Goal: Register for event/course

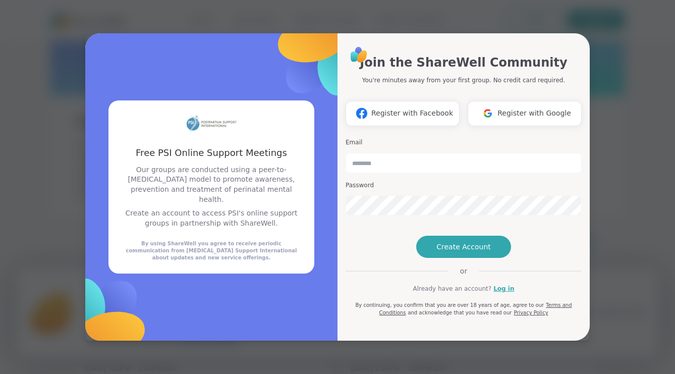
click at [513, 108] on span "Register with Google" at bounding box center [534, 113] width 74 height 11
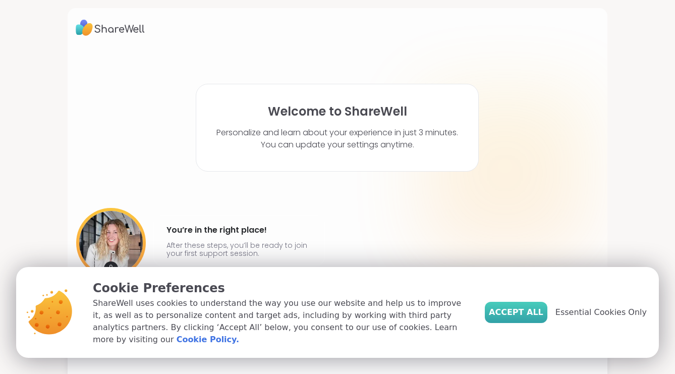
click at [530, 318] on span "Accept All" at bounding box center [516, 312] width 54 height 12
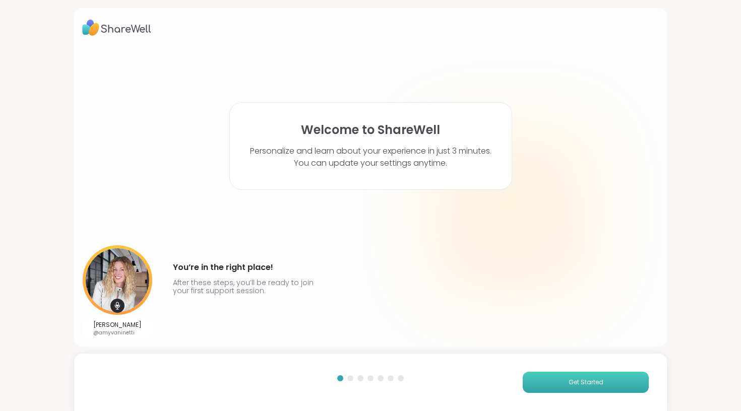
click at [578, 373] on span "Get Started" at bounding box center [586, 382] width 35 height 9
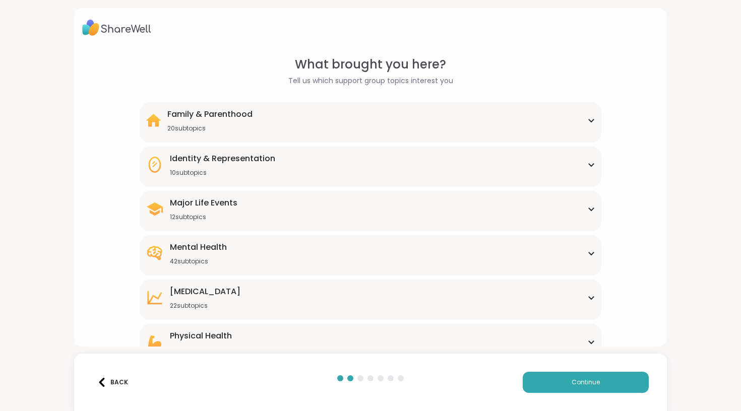
click at [252, 264] on div "Mental Health 42 subtopics" at bounding box center [370, 253] width 449 height 24
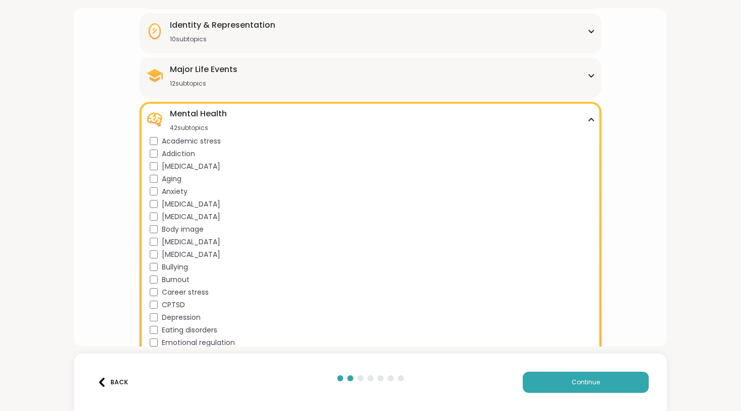
scroll to position [133, 0]
click at [589, 124] on div "Mental Health 42 subtopics" at bounding box center [370, 120] width 449 height 24
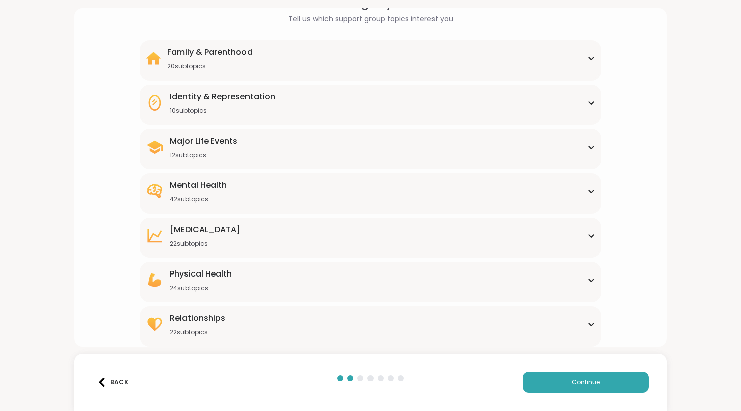
scroll to position [62, 0]
click at [585, 373] on span "Continue" at bounding box center [586, 382] width 28 height 9
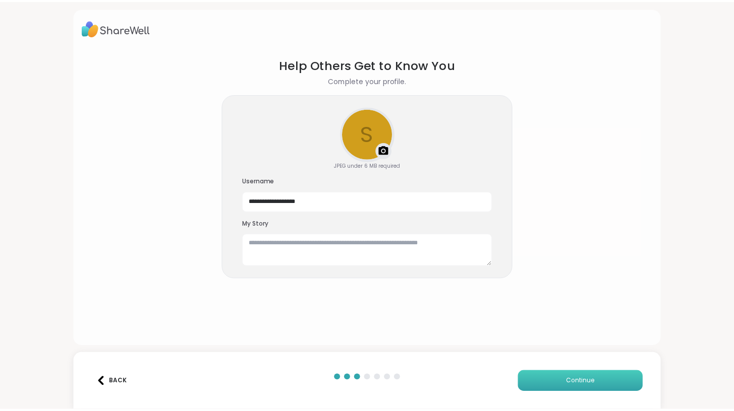
scroll to position [0, 0]
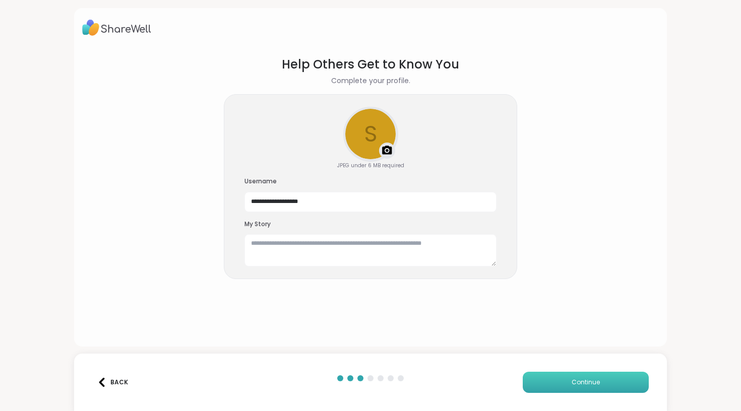
click at [557, 373] on button "Continue" at bounding box center [586, 382] width 126 height 21
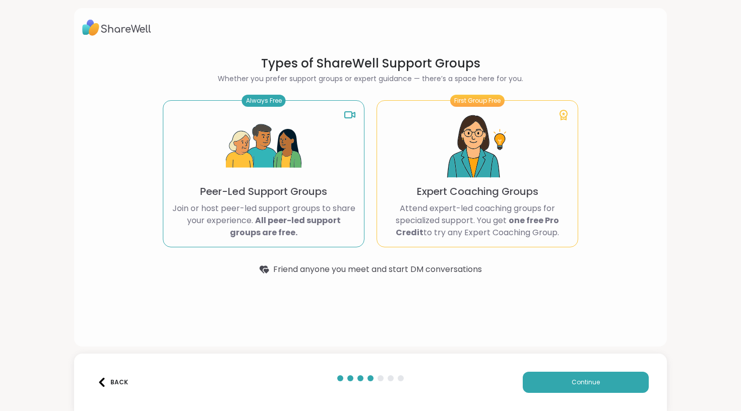
click at [298, 197] on p "Peer-Led Support Groups" at bounding box center [263, 192] width 127 height 14
click at [348, 114] on icon at bounding box center [350, 115] width 12 height 12
click at [548, 373] on button "Continue" at bounding box center [586, 382] width 126 height 21
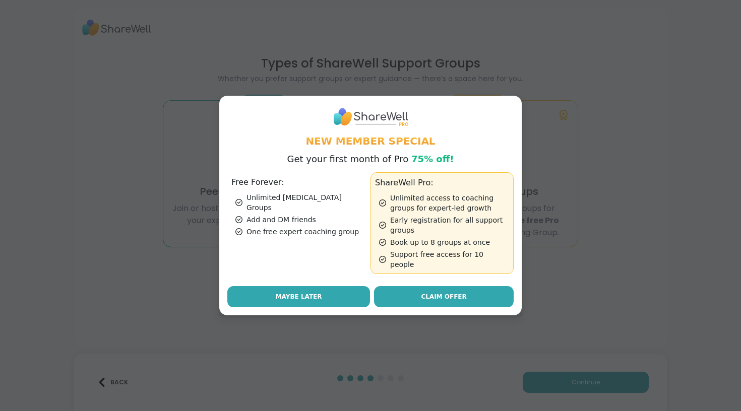
click at [316, 296] on button "Maybe Later" at bounding box center [298, 296] width 143 height 21
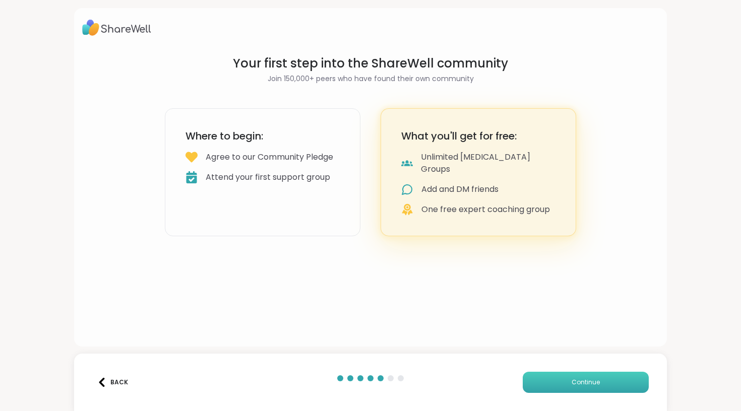
click at [582, 373] on span "Continue" at bounding box center [586, 382] width 28 height 9
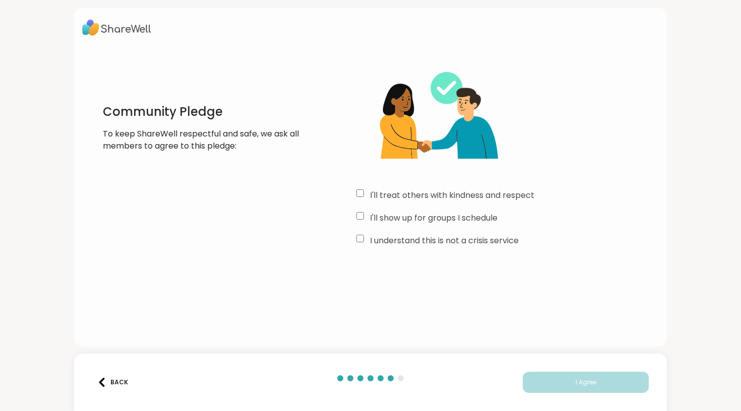
click at [360, 208] on div "I'll treat others with kindness and respect I'll show up for groups I schedule …" at bounding box center [507, 152] width 302 height 194
click at [590, 373] on span "I Agree" at bounding box center [586, 382] width 21 height 9
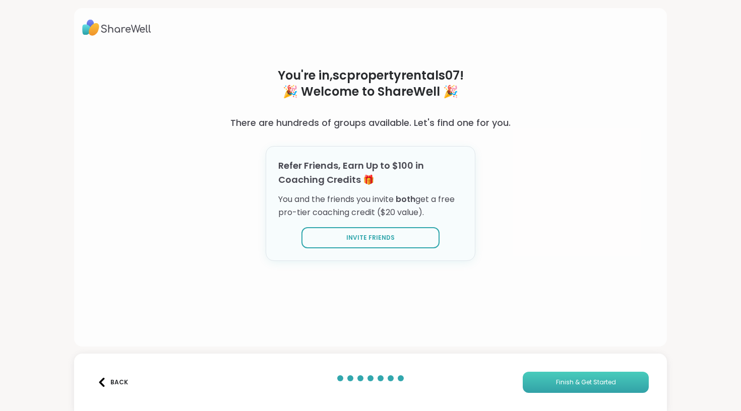
click at [590, 373] on span "Finish & Get Started" at bounding box center [586, 382] width 60 height 9
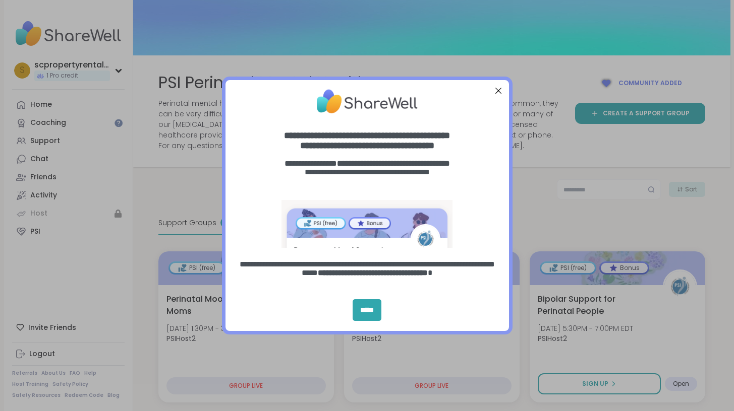
click at [497, 91] on div "Close Step" at bounding box center [497, 90] width 13 height 13
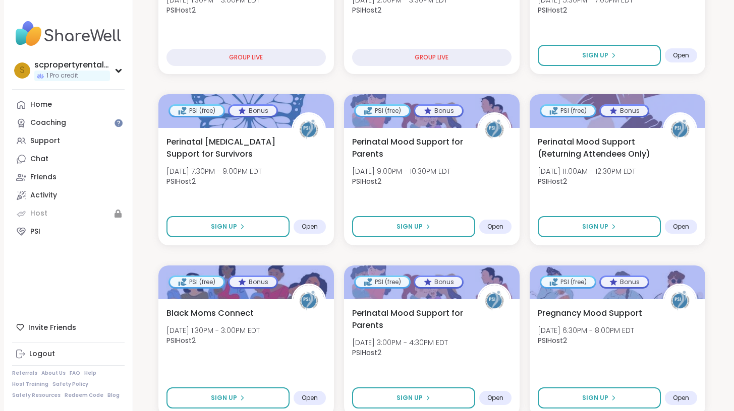
scroll to position [320, 0]
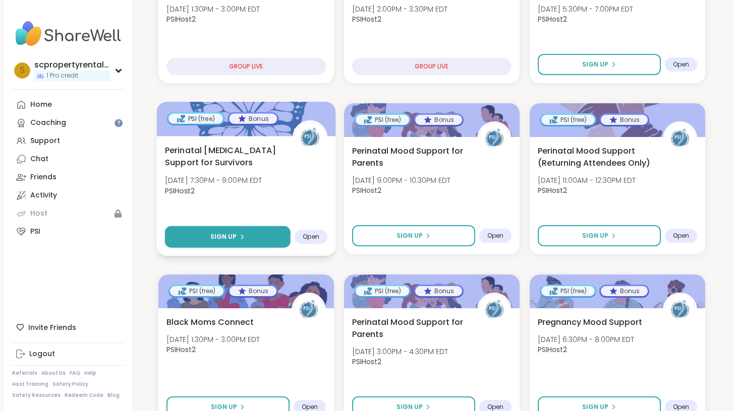
click at [262, 237] on button "Sign Up" at bounding box center [227, 237] width 126 height 22
select select "**"
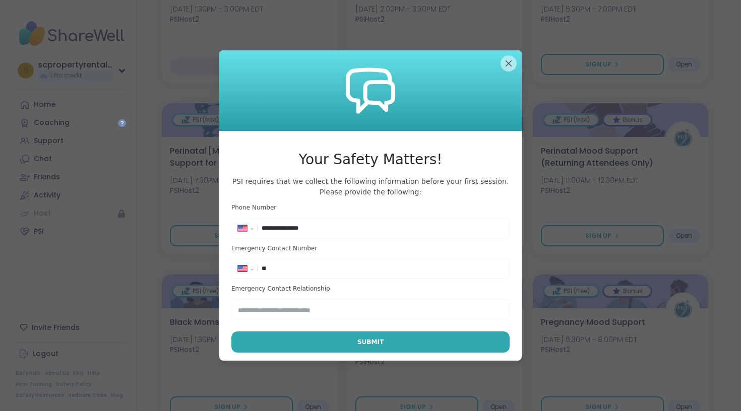
type input "**********"
click at [298, 313] on input "text" at bounding box center [370, 309] width 278 height 20
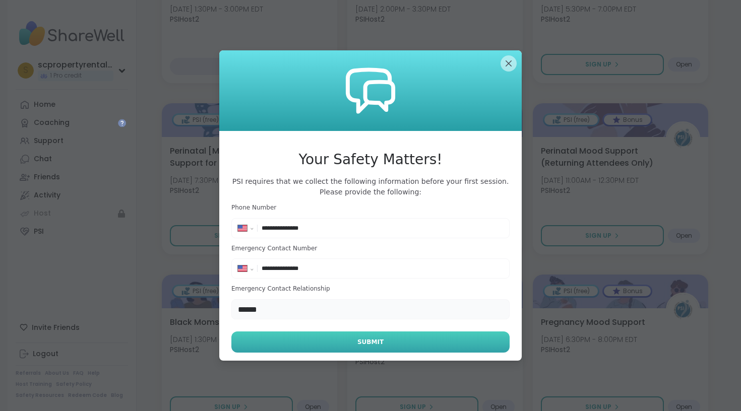
type input "******"
click at [308, 347] on button "Submit" at bounding box center [370, 342] width 278 height 21
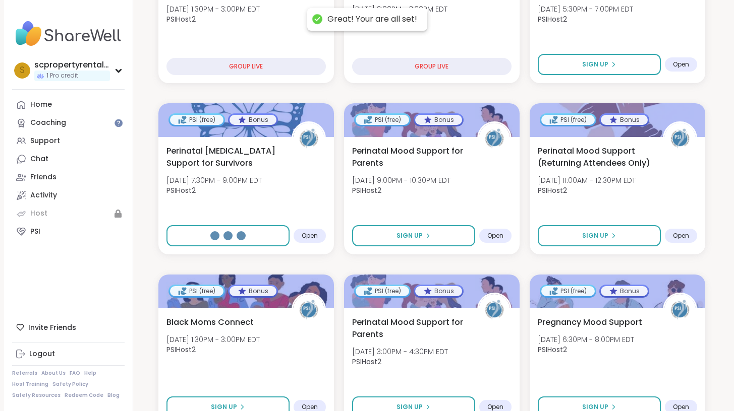
select select "**"
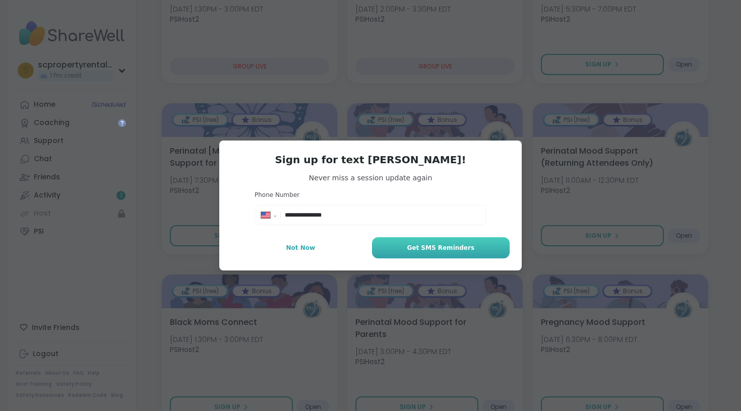
click at [414, 253] on button "Get SMS Reminders" at bounding box center [441, 247] width 138 height 21
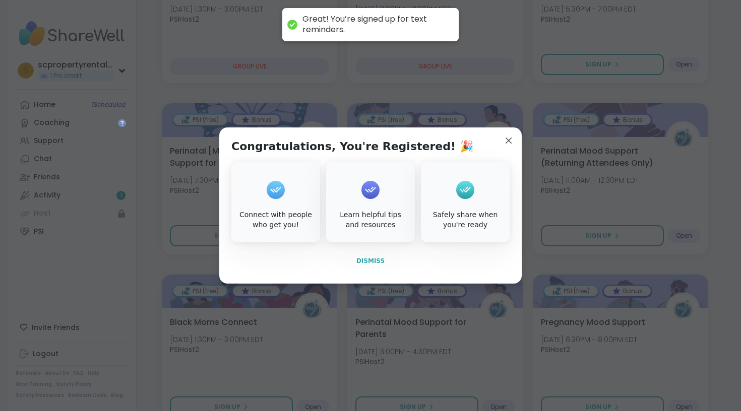
click at [371, 259] on span "Dismiss" at bounding box center [370, 261] width 28 height 7
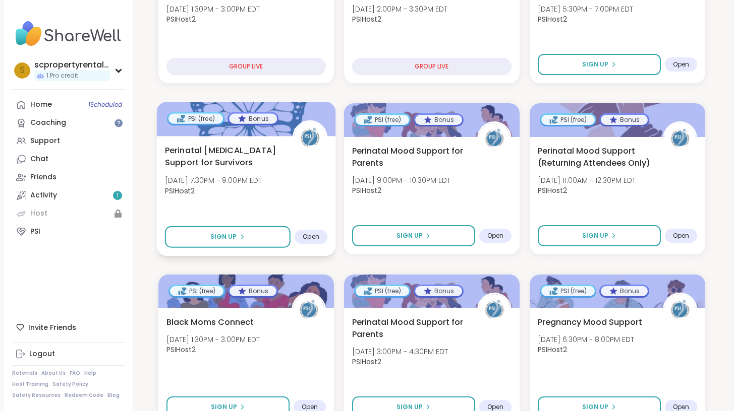
click at [309, 237] on span "Open" at bounding box center [311, 237] width 17 height 8
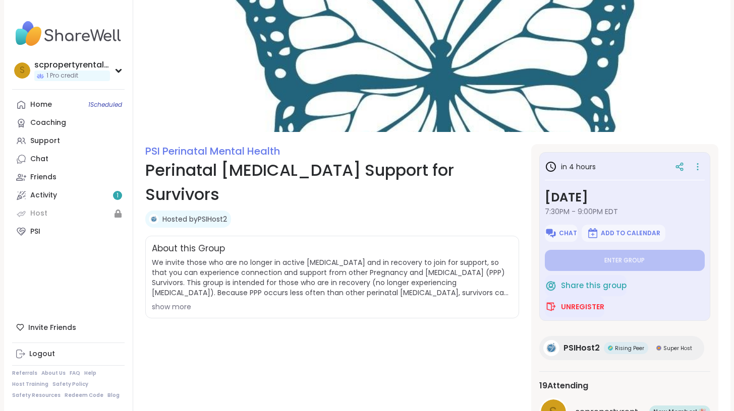
click at [176, 302] on div "show more" at bounding box center [332, 307] width 360 height 10
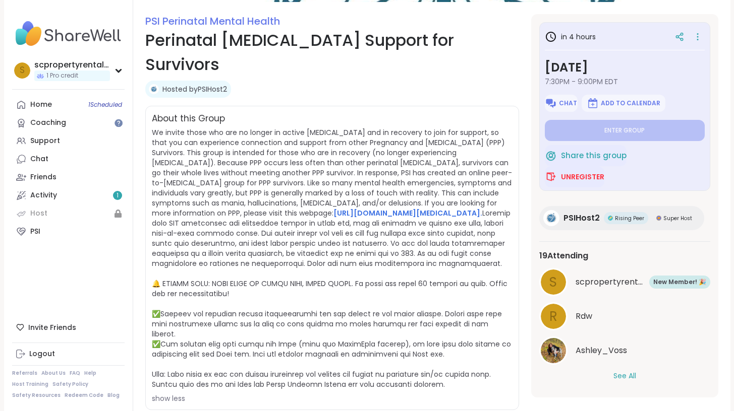
scroll to position [133, 0]
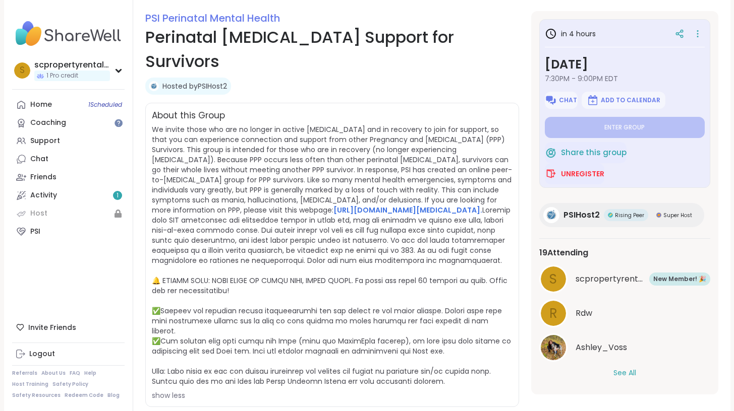
click at [623, 371] on button "See All" at bounding box center [624, 373] width 23 height 11
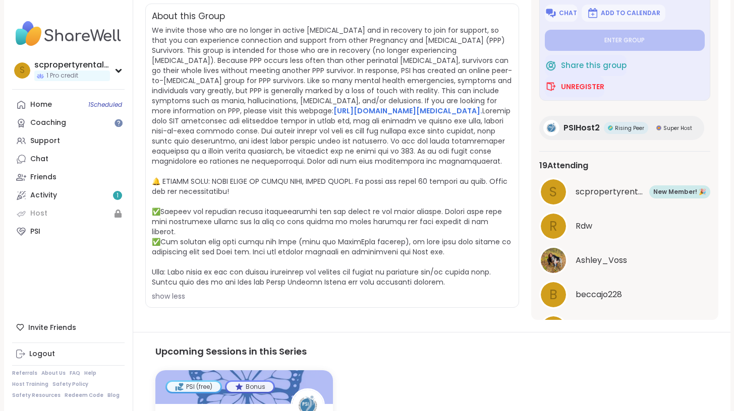
scroll to position [242, 0]
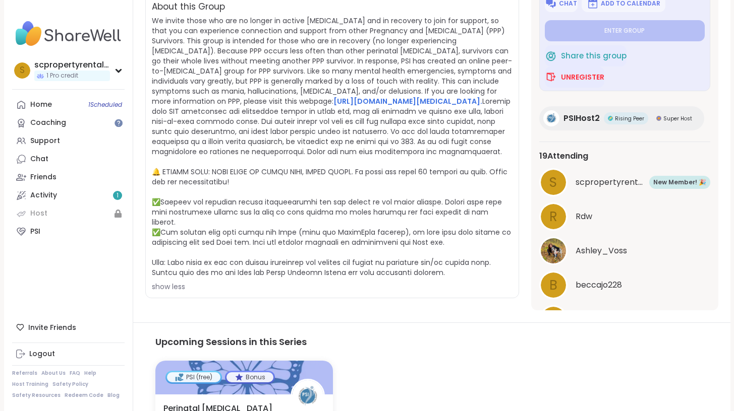
click at [621, 176] on span "scpropertyrentals07" at bounding box center [610, 182] width 71 height 12
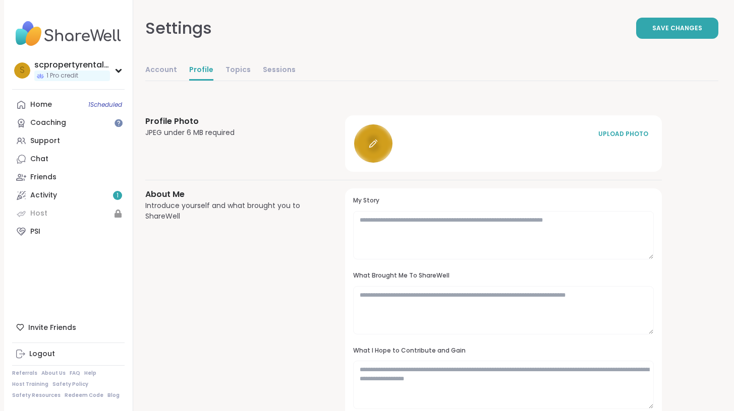
click at [378, 147] on icon at bounding box center [373, 143] width 9 height 9
click at [119, 69] on icon at bounding box center [118, 70] width 8 height 5
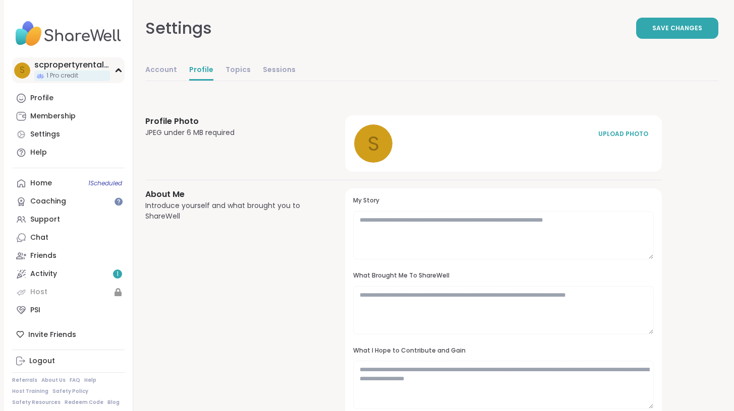
click at [73, 66] on div "scpropertyrentals07" at bounding box center [72, 64] width 76 height 11
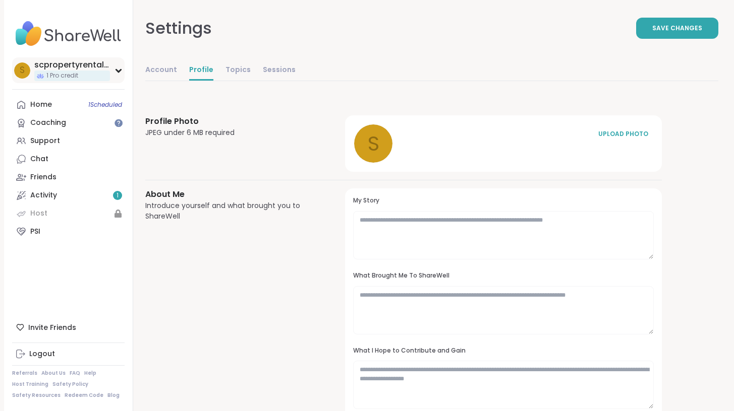
click at [26, 71] on div "s" at bounding box center [22, 71] width 16 height 16
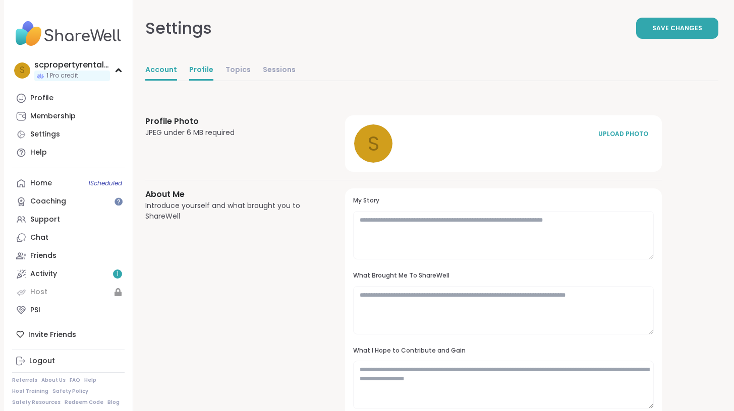
click at [168, 70] on link "Account" at bounding box center [161, 71] width 32 height 20
select select "**"
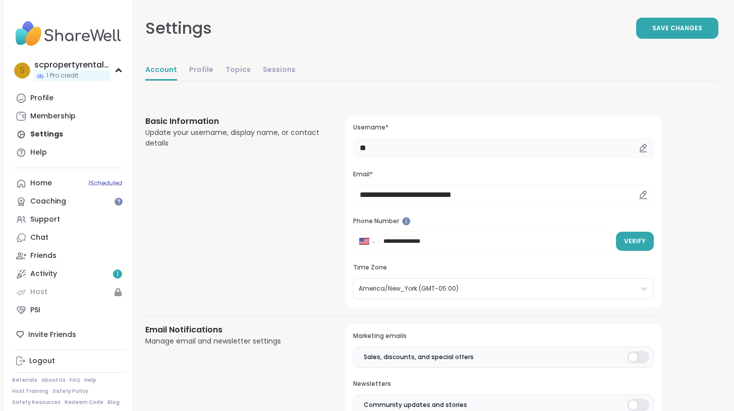
type input "*"
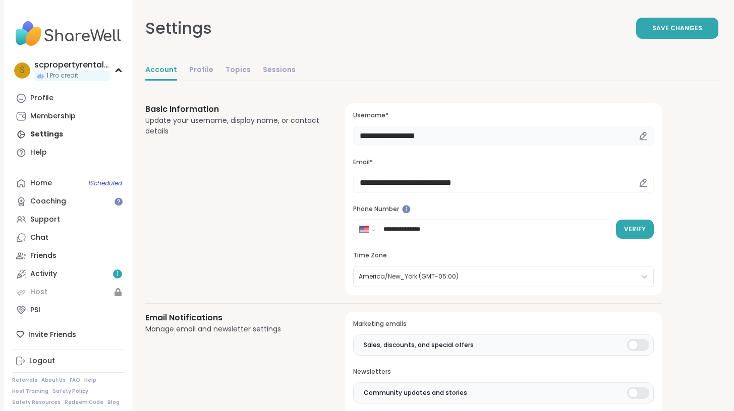
scroll to position [8, 0]
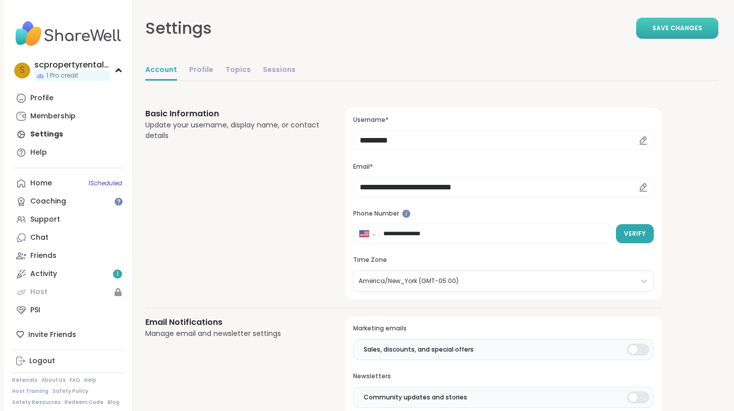
click at [693, 29] on span "Save Changes" at bounding box center [677, 28] width 50 height 9
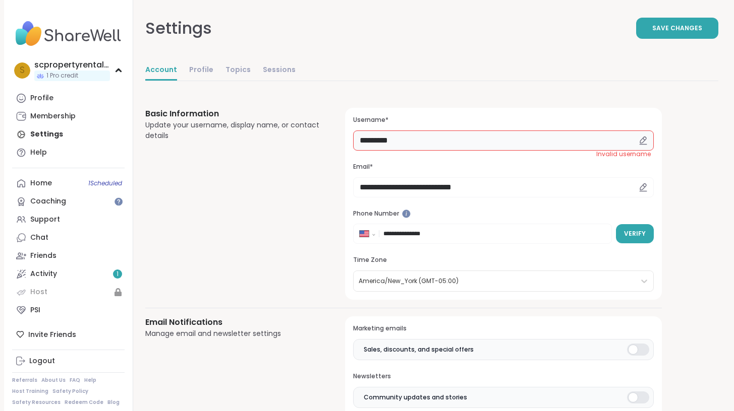
click at [510, 141] on input "********" at bounding box center [503, 141] width 300 height 20
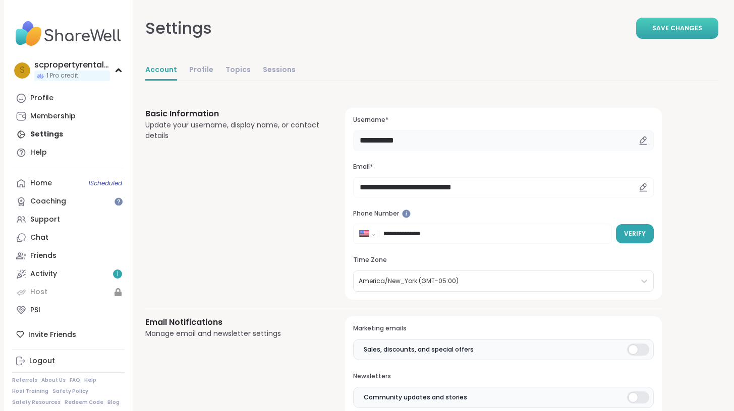
type input "**********"
click at [659, 29] on span "Save Changes" at bounding box center [677, 28] width 50 height 9
click at [64, 103] on link "Profile" at bounding box center [68, 98] width 112 height 18
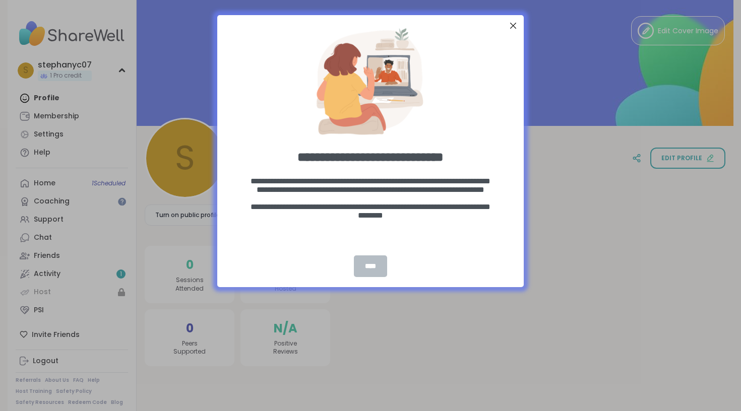
click at [372, 260] on div "****" at bounding box center [370, 267] width 33 height 22
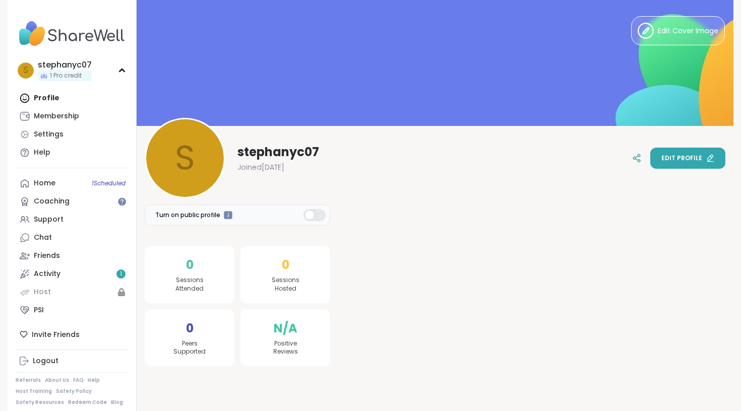
click at [687, 159] on span "Edit profile" at bounding box center [681, 158] width 41 height 9
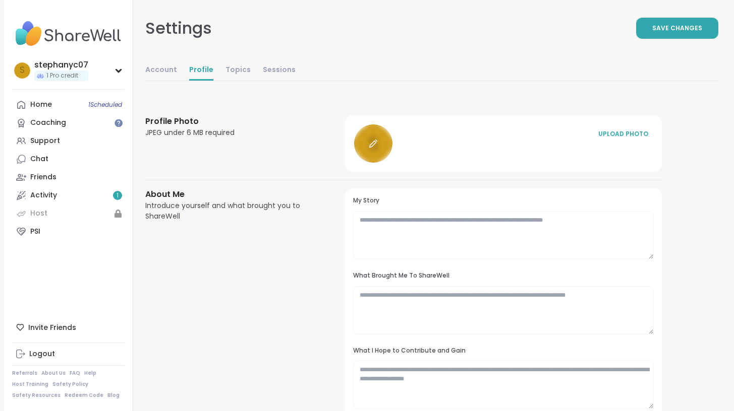
click at [369, 144] on icon at bounding box center [373, 143] width 9 height 9
click at [670, 31] on span "Save Changes" at bounding box center [677, 28] width 50 height 9
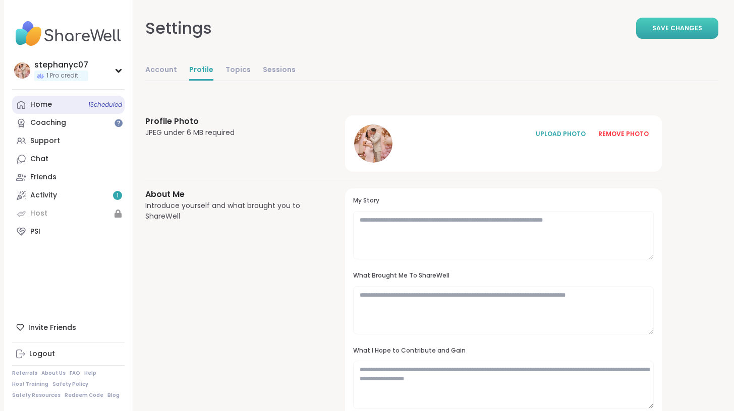
click at [41, 102] on div "Home 1 Scheduled" at bounding box center [41, 105] width 22 height 10
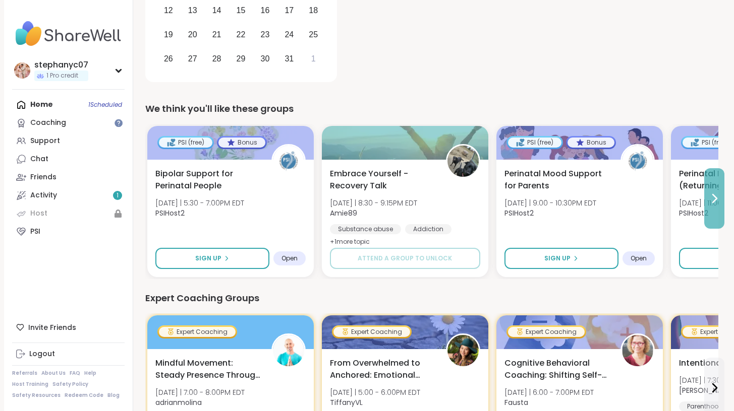
click at [717, 200] on icon at bounding box center [714, 199] width 12 height 12
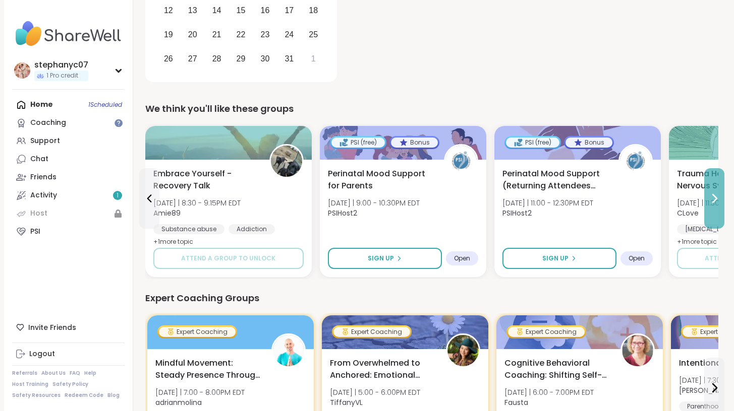
click at [718, 201] on icon at bounding box center [714, 199] width 12 height 12
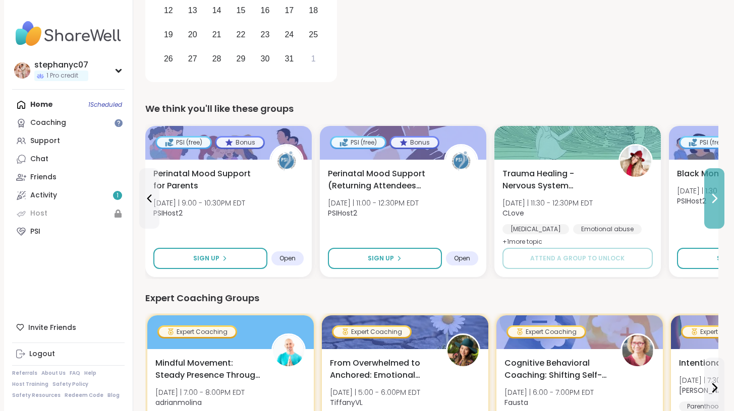
click at [718, 201] on icon at bounding box center [714, 199] width 12 height 12
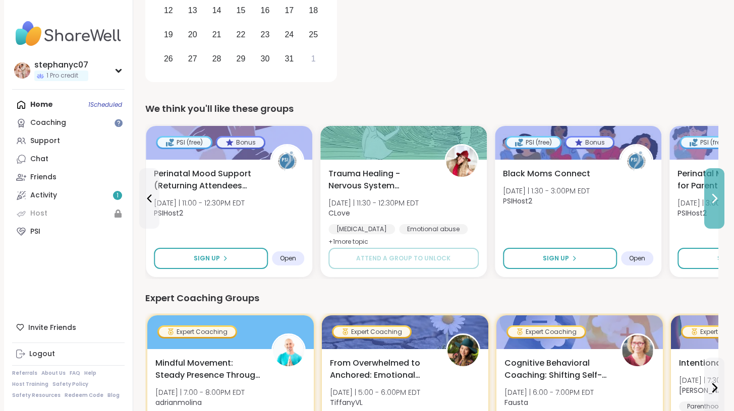
click at [718, 201] on icon at bounding box center [714, 199] width 12 height 12
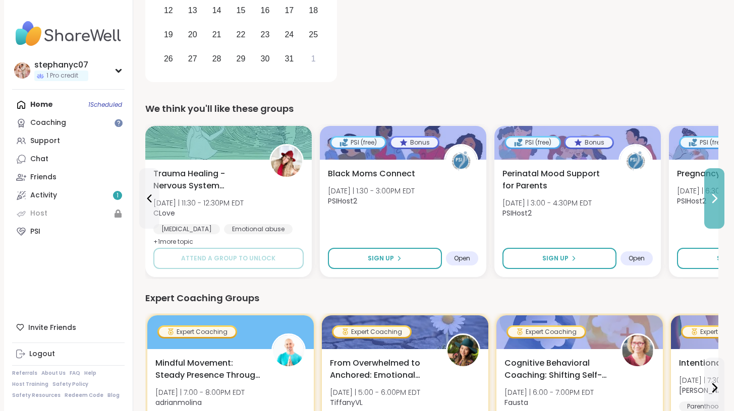
click at [718, 201] on icon at bounding box center [714, 199] width 12 height 12
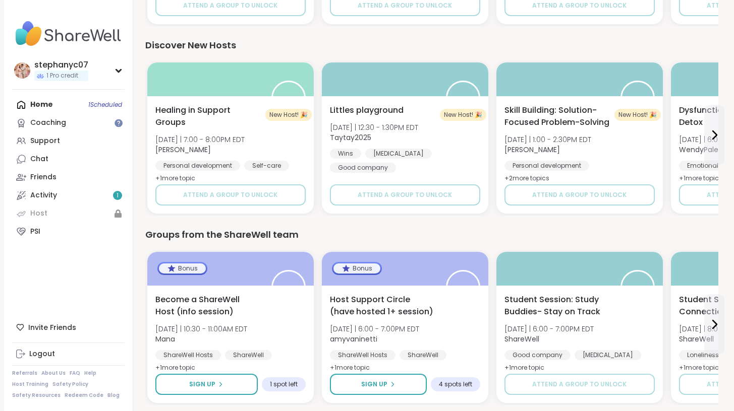
scroll to position [892, 0]
